Goal: Check status

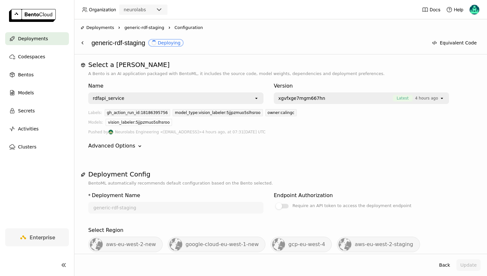
scroll to position [399, 0]
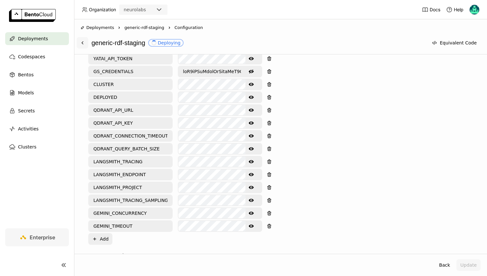
click at [80, 45] on icon at bounding box center [82, 42] width 5 height 5
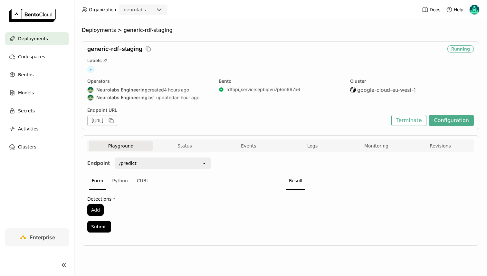
click at [192, 157] on div "Endpoint /predict open Form Python CURL Detections * Add Submit Result" at bounding box center [280, 196] width 387 height 89
click at [192, 152] on div "Playground Status Events Logs Monitoring Revisions" at bounding box center [281, 146] width 384 height 11
click at [196, 145] on button "Status" at bounding box center [185, 146] width 64 height 10
